Goal: Task Accomplishment & Management: Use online tool/utility

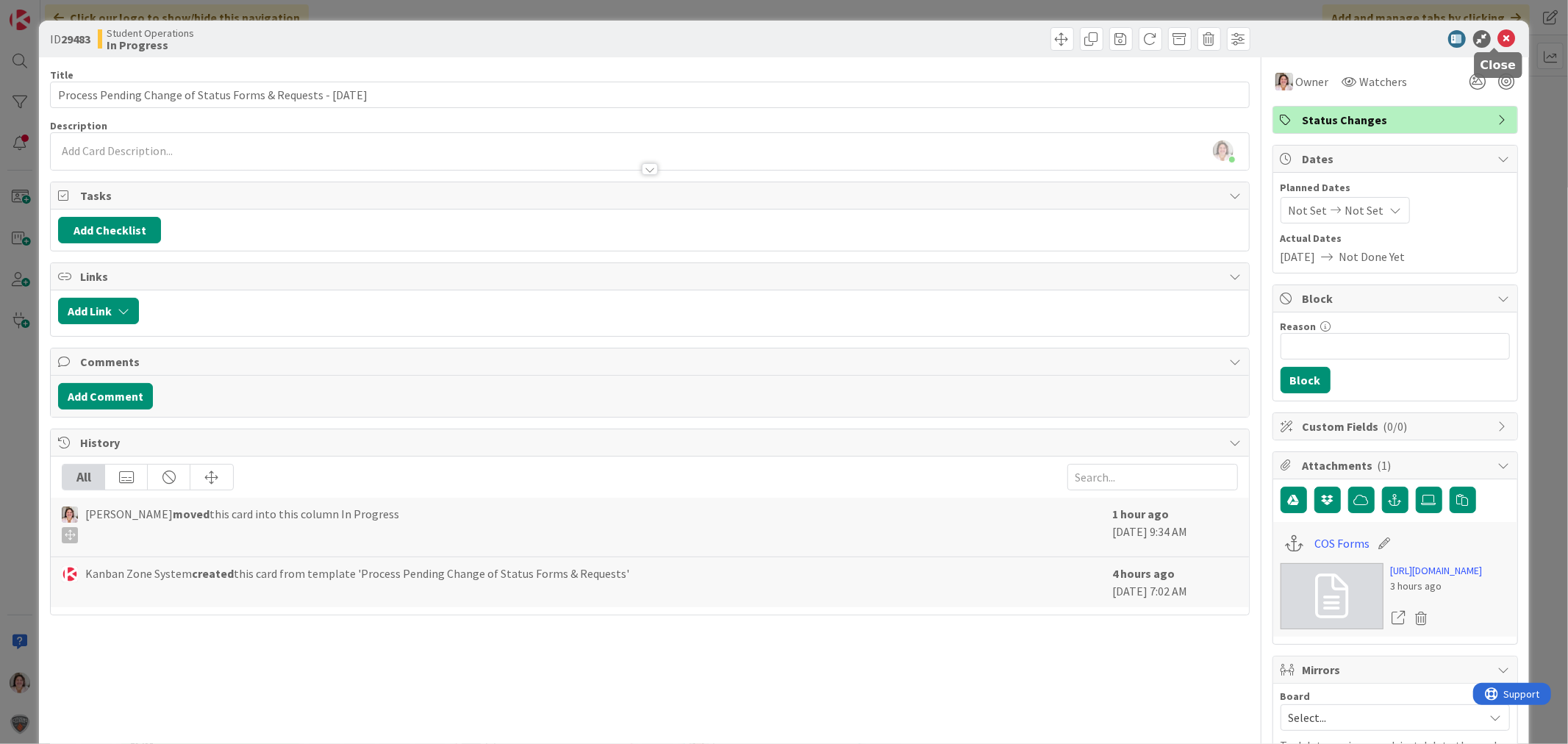
click at [1498, 37] on icon at bounding box center [1507, 38] width 18 height 18
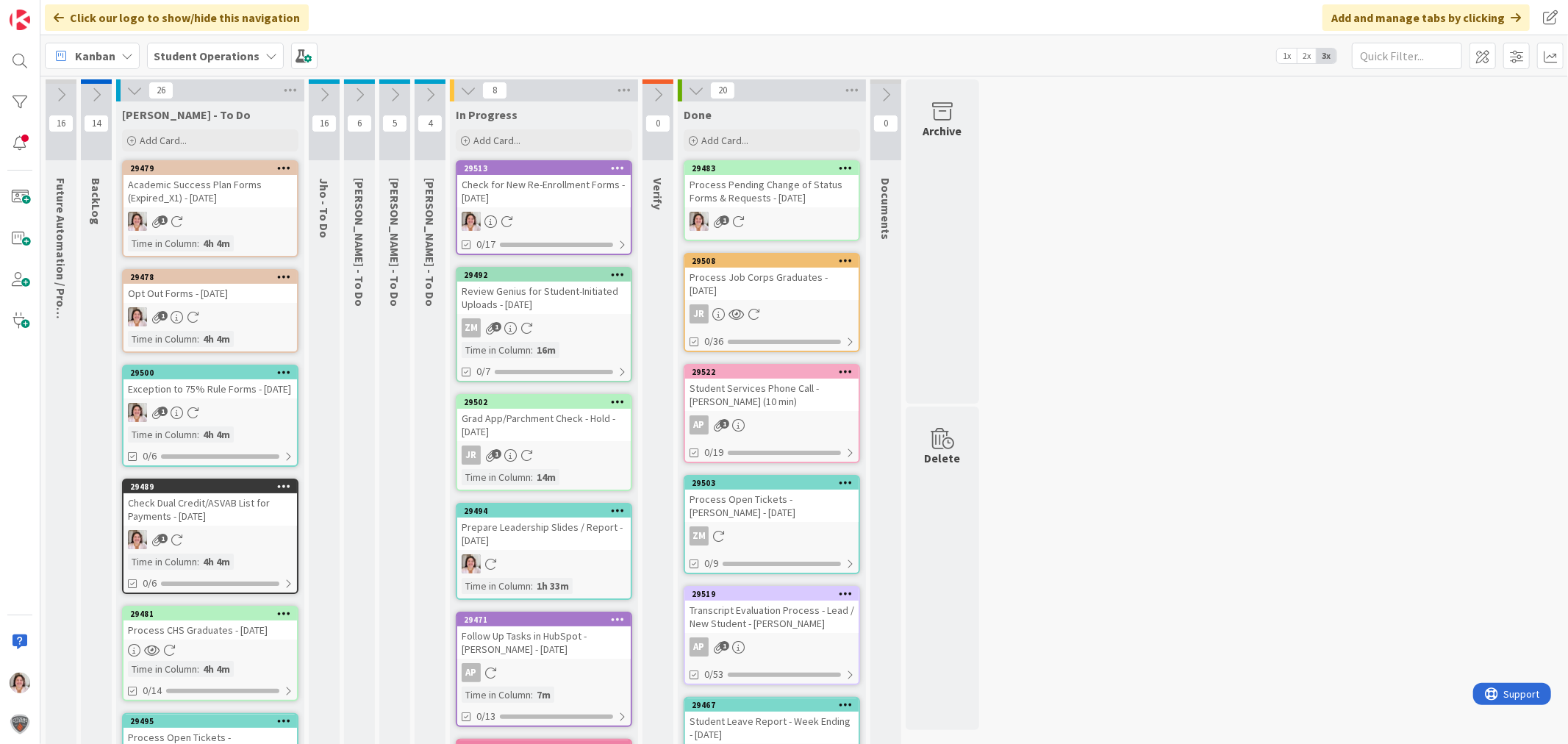
click at [548, 208] on div "29513 Check for New Re-Enrollment Forms - [DATE] 0/17" at bounding box center [544, 208] width 177 height 95
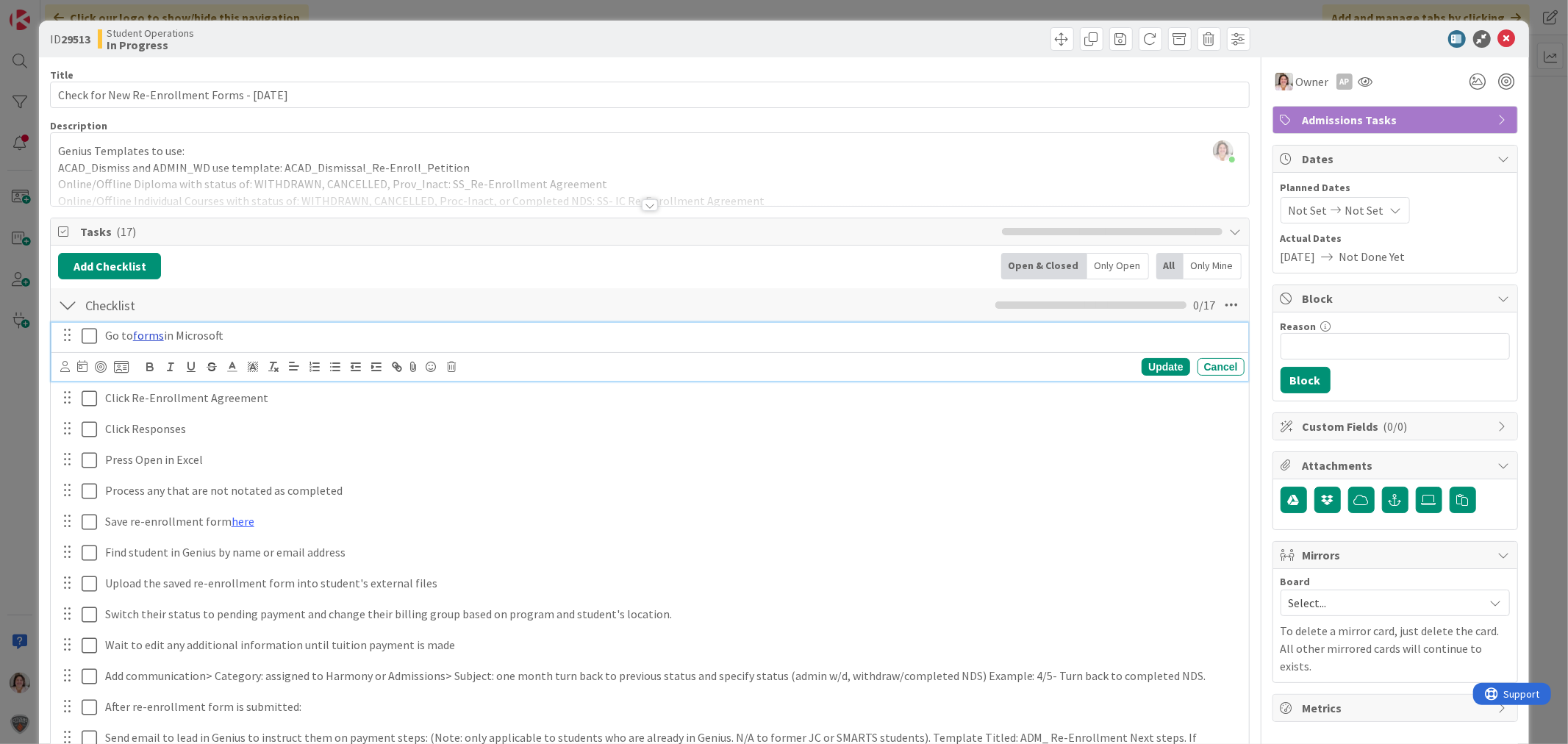
click at [151, 338] on link "forms" at bounding box center [148, 335] width 31 height 15
click at [138, 366] on link "[URL][DOMAIN_NAME]" at bounding box center [110, 364] width 101 height 19
click at [1498, 37] on icon at bounding box center [1507, 38] width 18 height 18
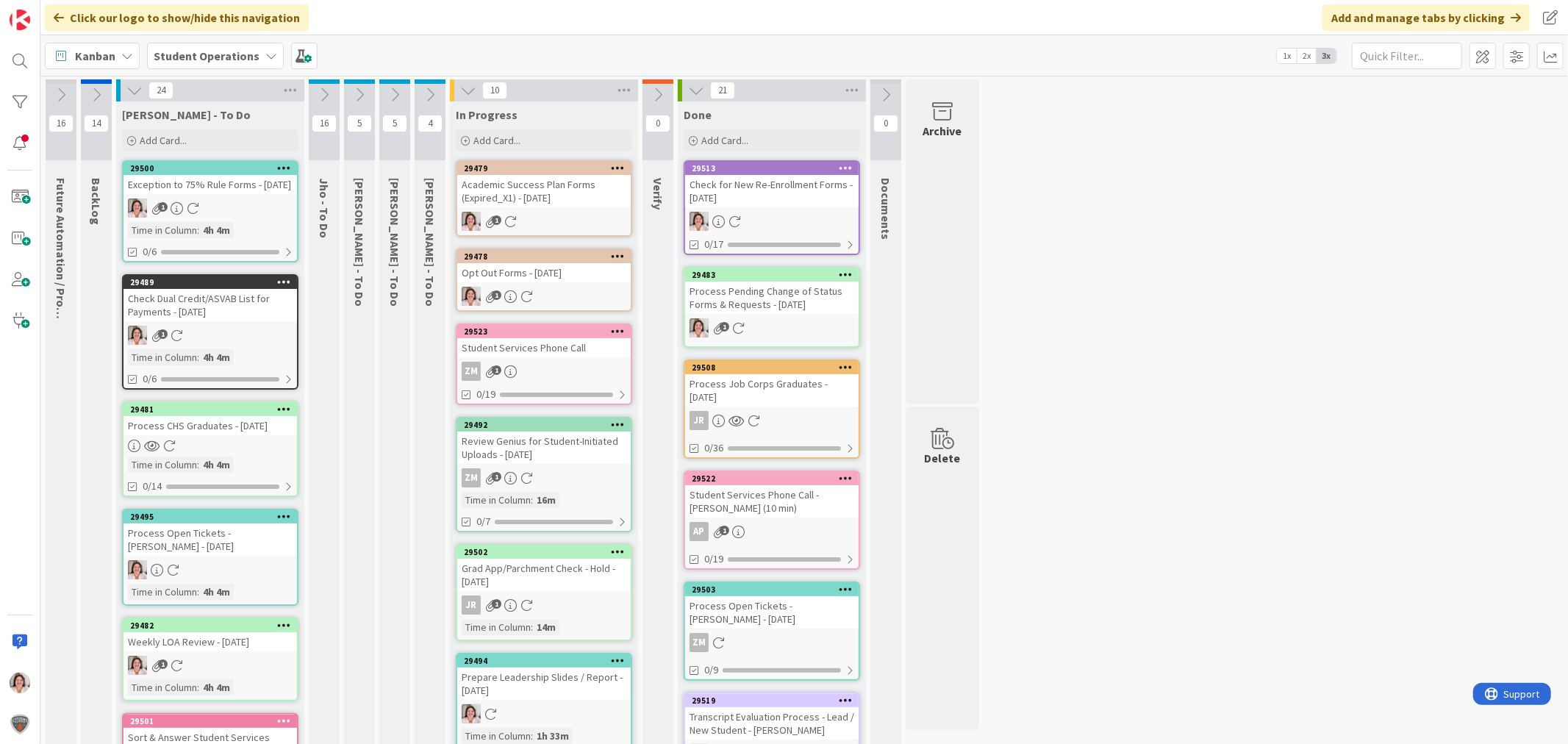
click at [569, 280] on div "Opt Out Forms - [DATE]" at bounding box center [543, 272] width 173 height 19
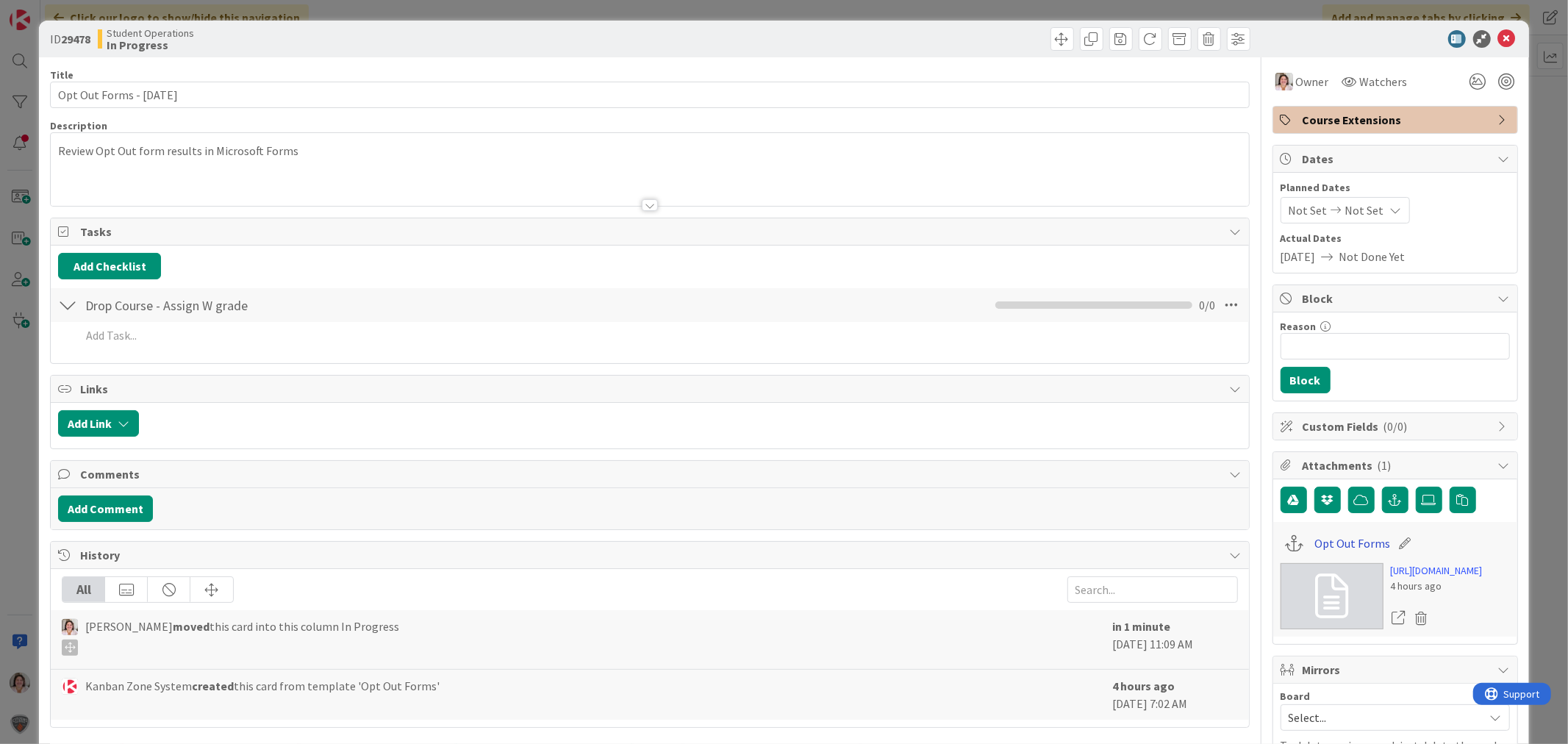
click at [1347, 539] on link "Opt Out Forms" at bounding box center [1352, 543] width 76 height 18
click at [1498, 40] on icon at bounding box center [1507, 38] width 18 height 18
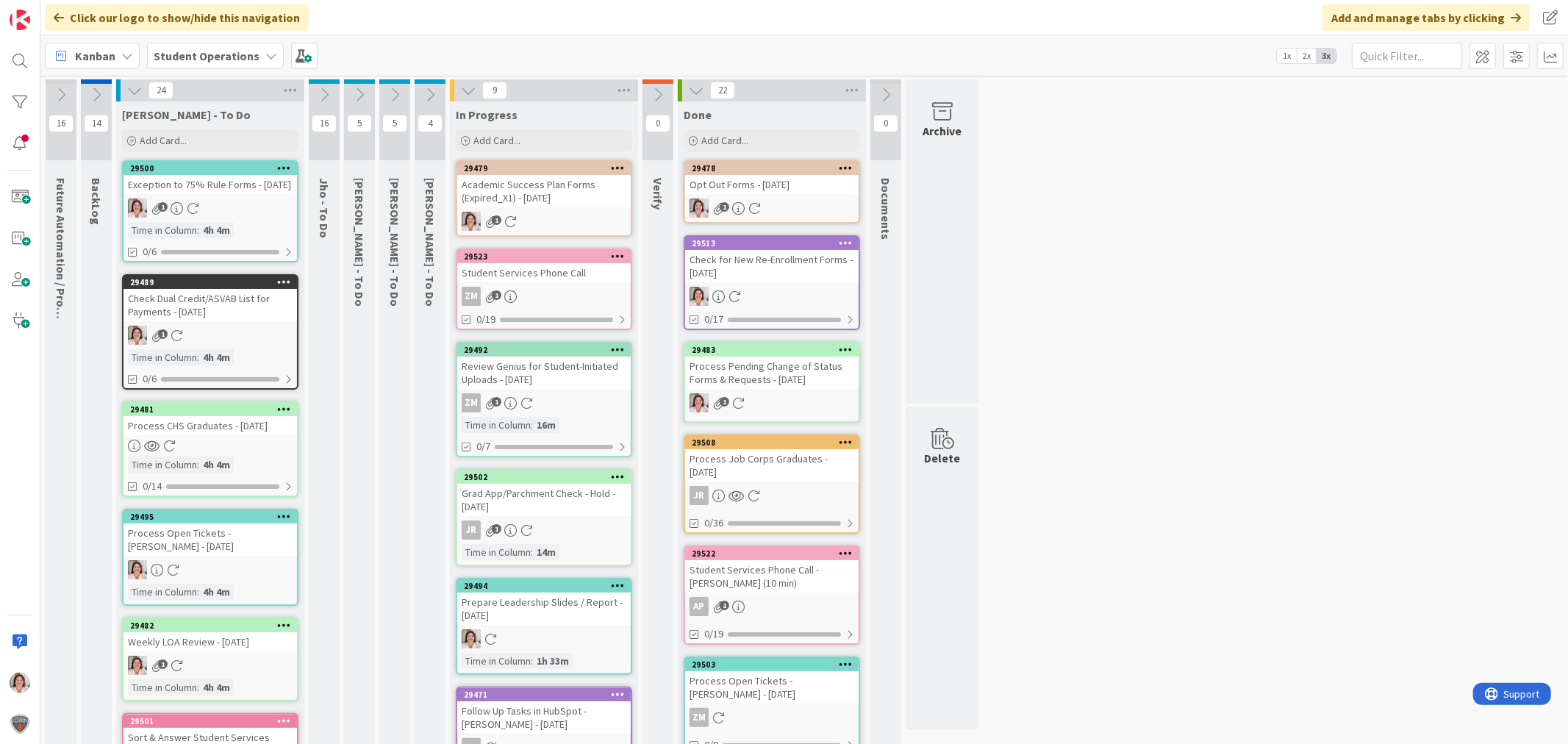
click at [523, 199] on div "Academic Success Plan Forms (Expired_X1) - [DATE]" at bounding box center [543, 191] width 173 height 32
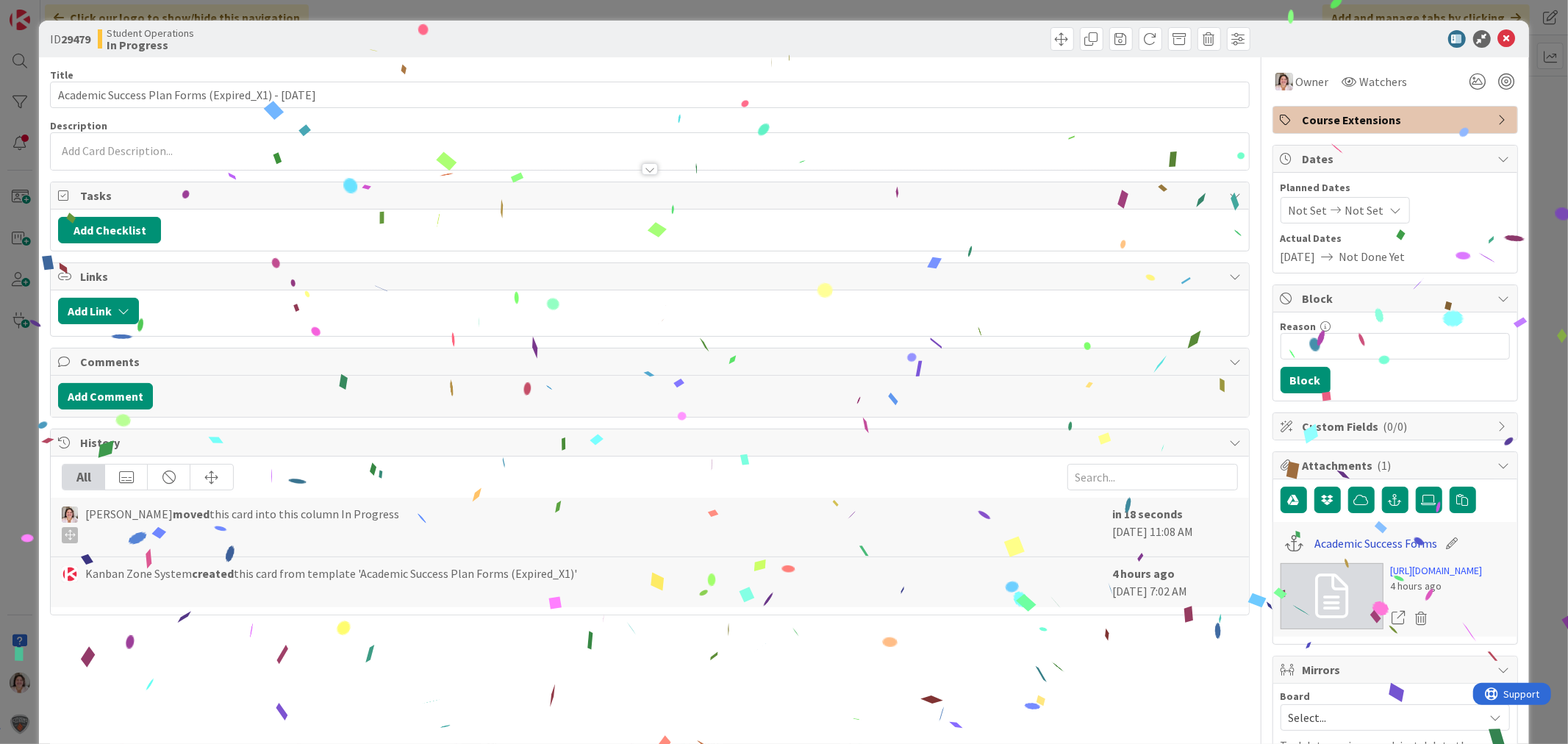
click at [1357, 546] on link "Academic Success Forms" at bounding box center [1375, 543] width 123 height 18
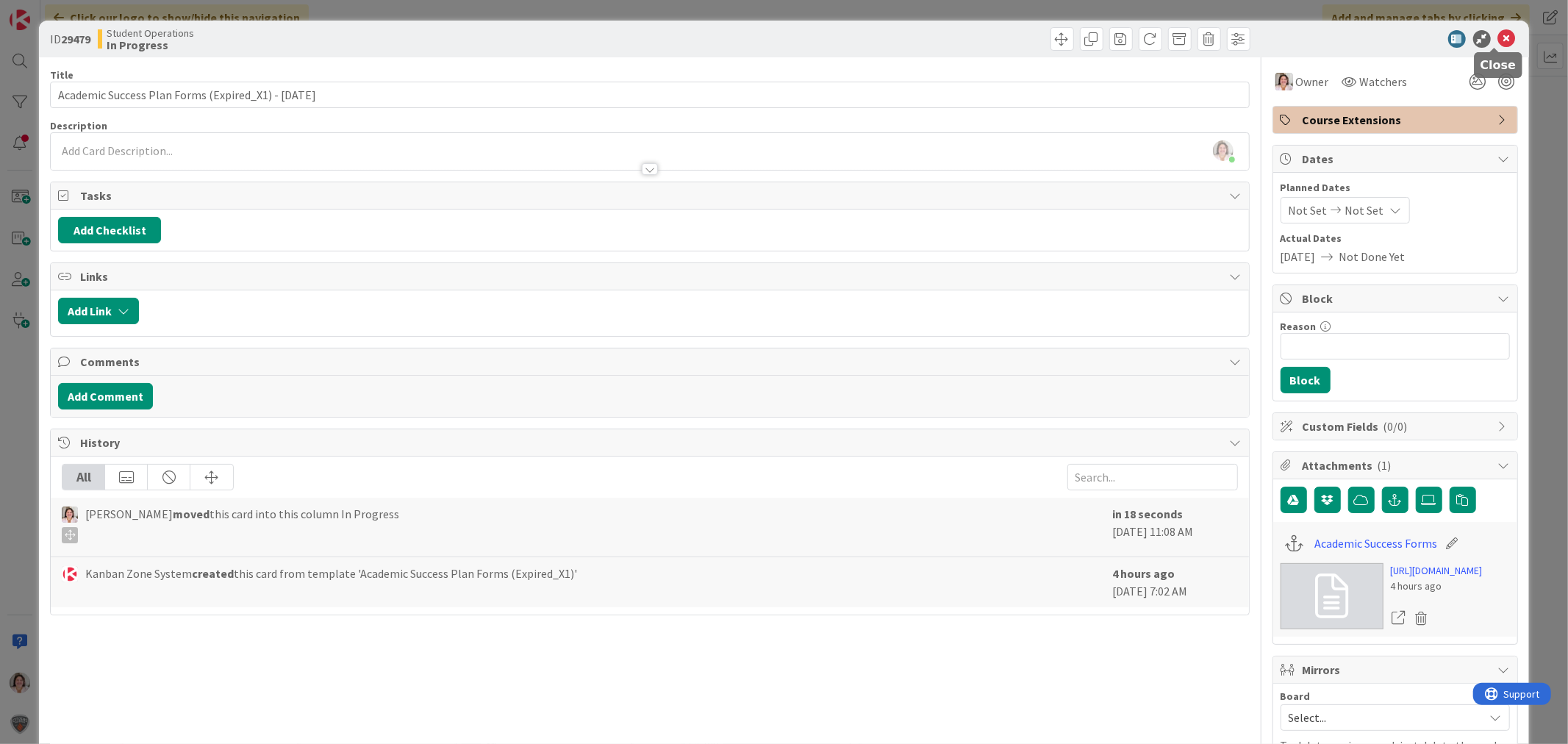
click at [1498, 40] on icon at bounding box center [1507, 38] width 18 height 18
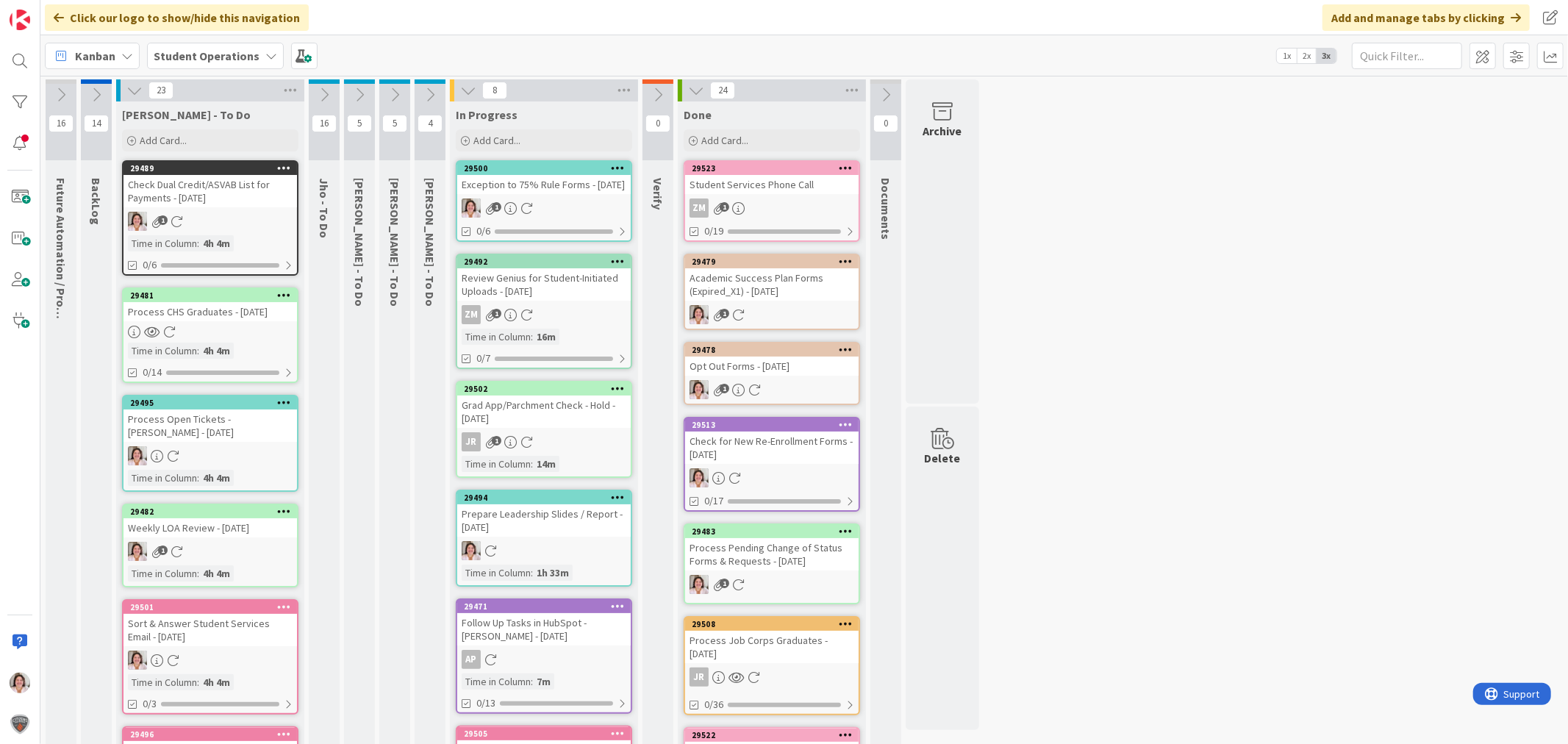
click at [554, 215] on div "1" at bounding box center [543, 208] width 173 height 19
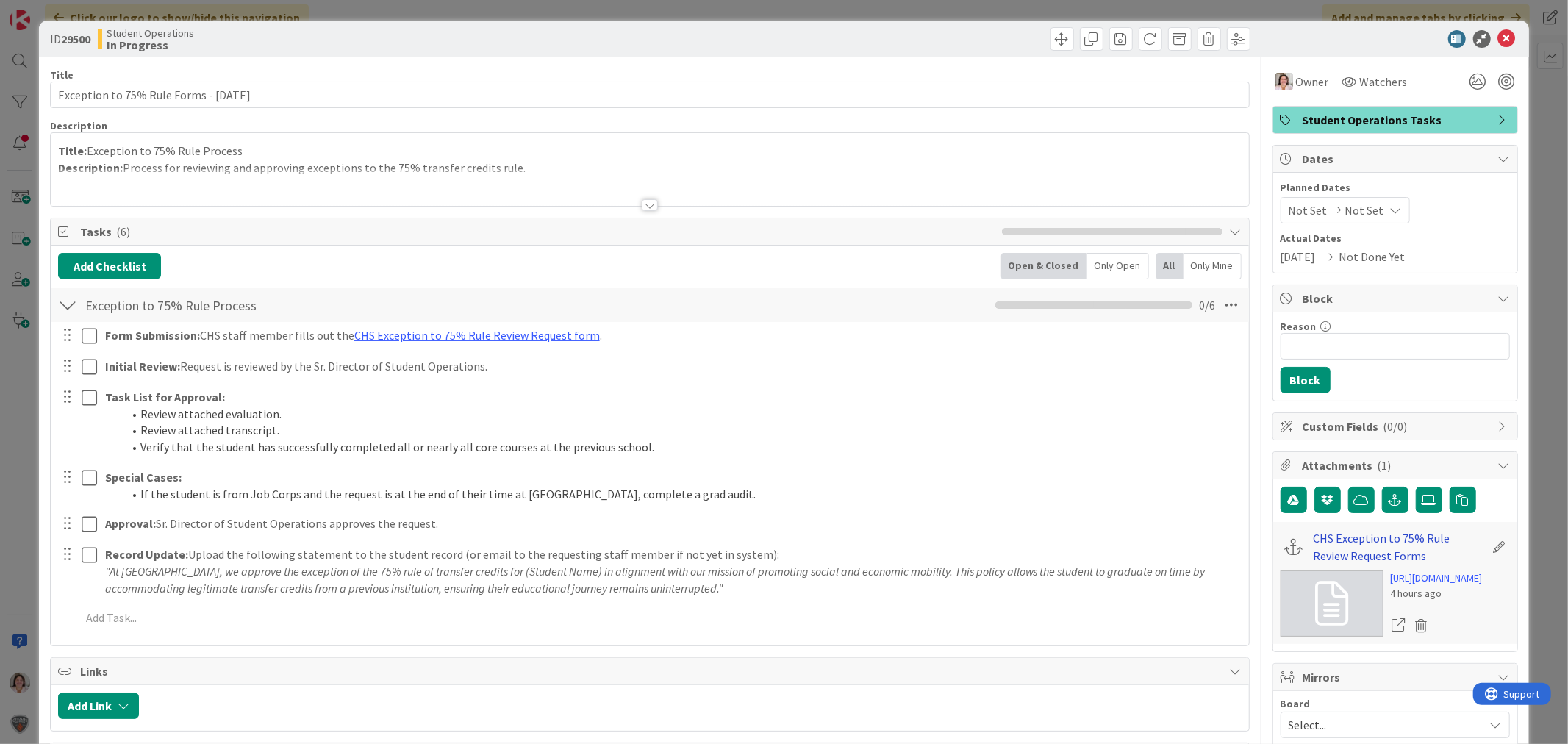
click at [1330, 537] on link "CHS Exception to 75% Rule Review Request Forms" at bounding box center [1399, 547] width 171 height 35
click at [1498, 34] on icon at bounding box center [1507, 38] width 18 height 18
